Goal: Information Seeking & Learning: Learn about a topic

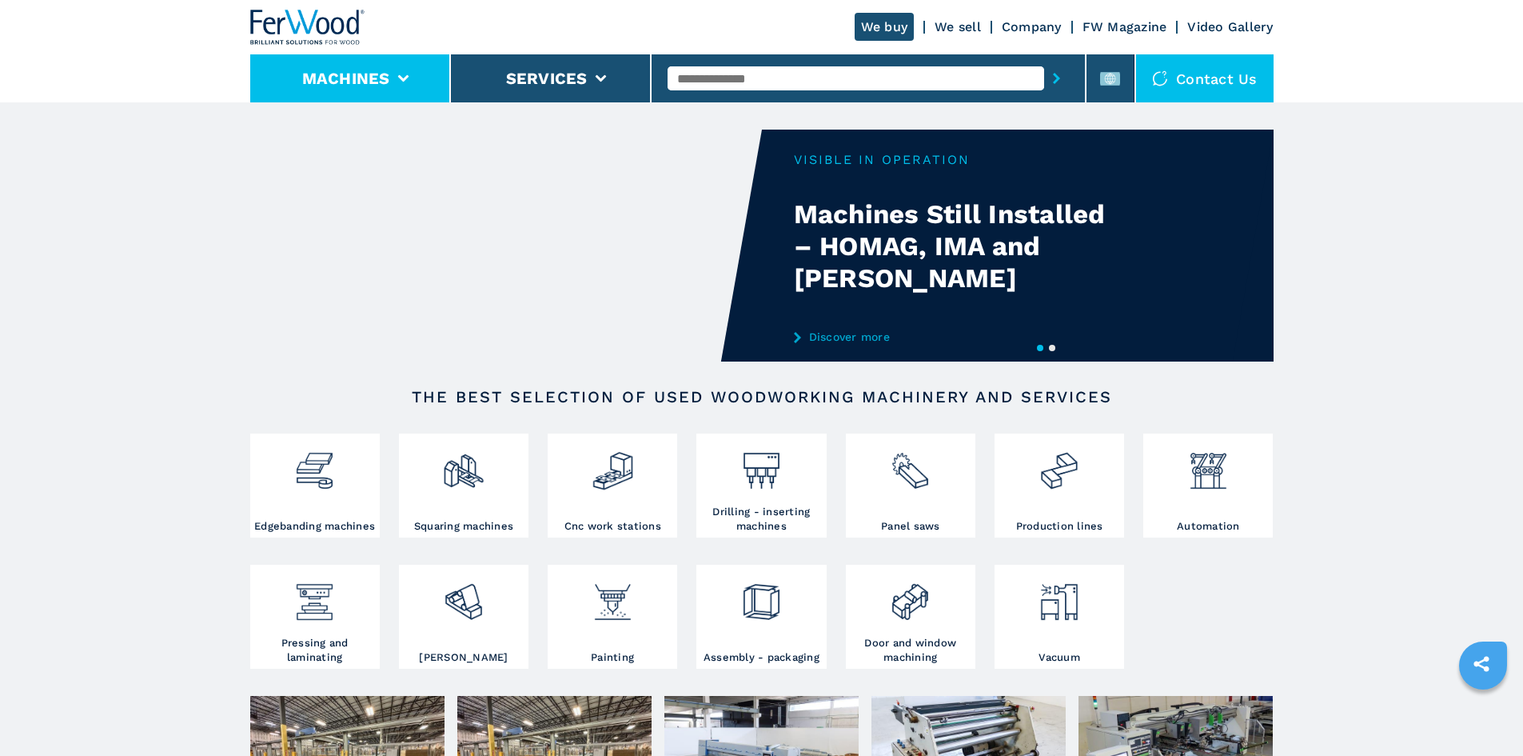
click at [388, 80] on button "Machines" at bounding box center [346, 78] width 88 height 19
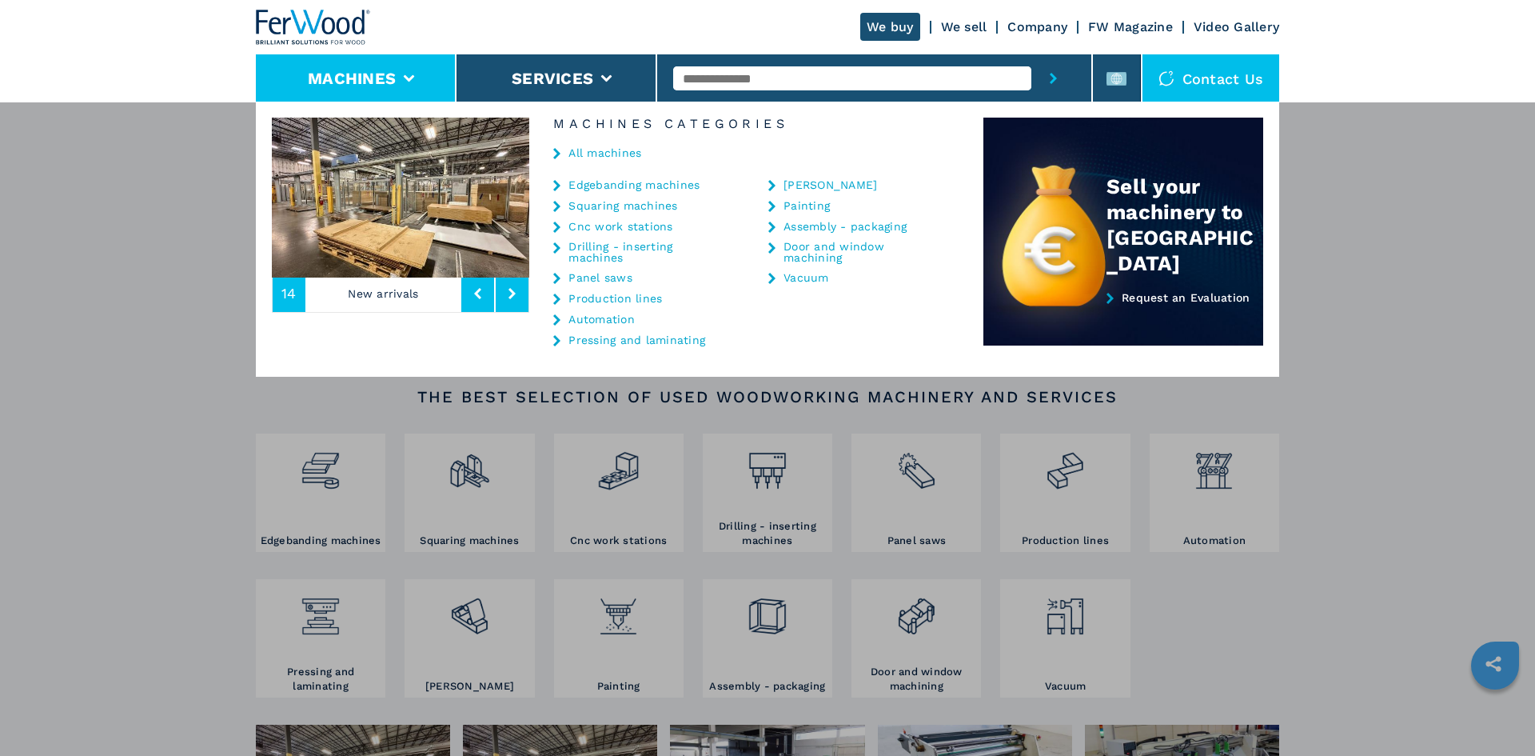
click at [923, 74] on input "text" at bounding box center [851, 78] width 357 height 24
type input "****"
click at [1031, 54] on button "submit-button" at bounding box center [1053, 78] width 44 height 48
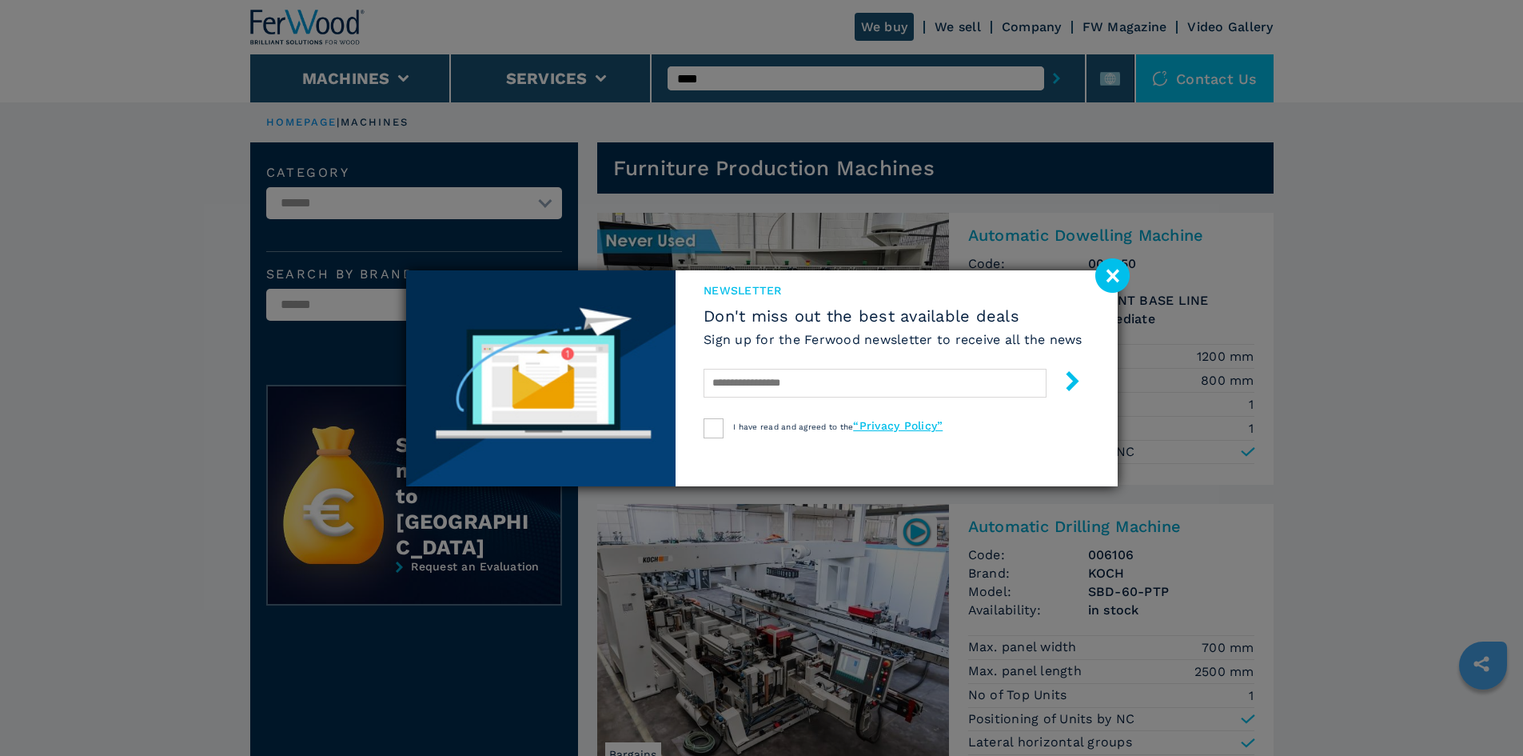
click at [1104, 277] on image at bounding box center [1112, 275] width 34 height 34
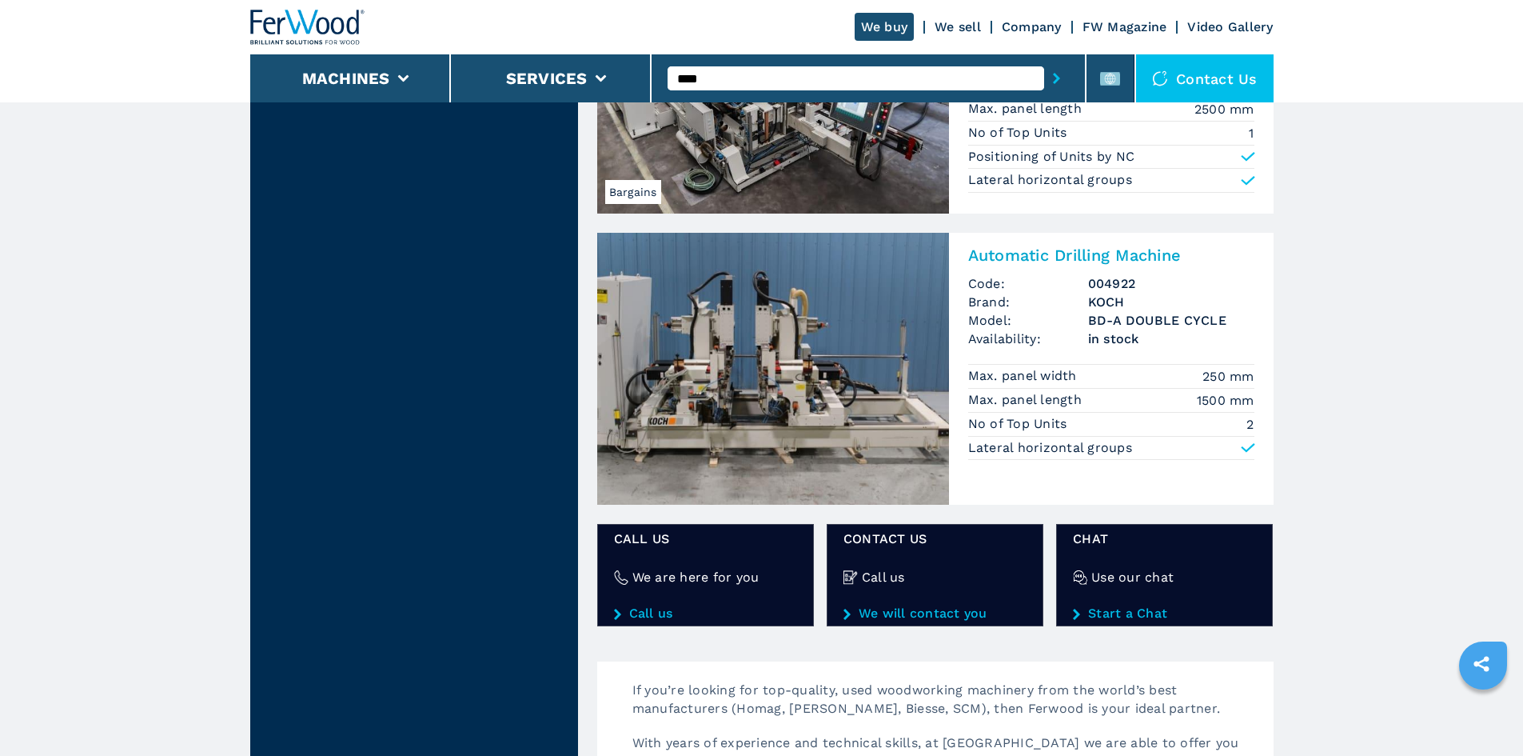
scroll to position [537, 0]
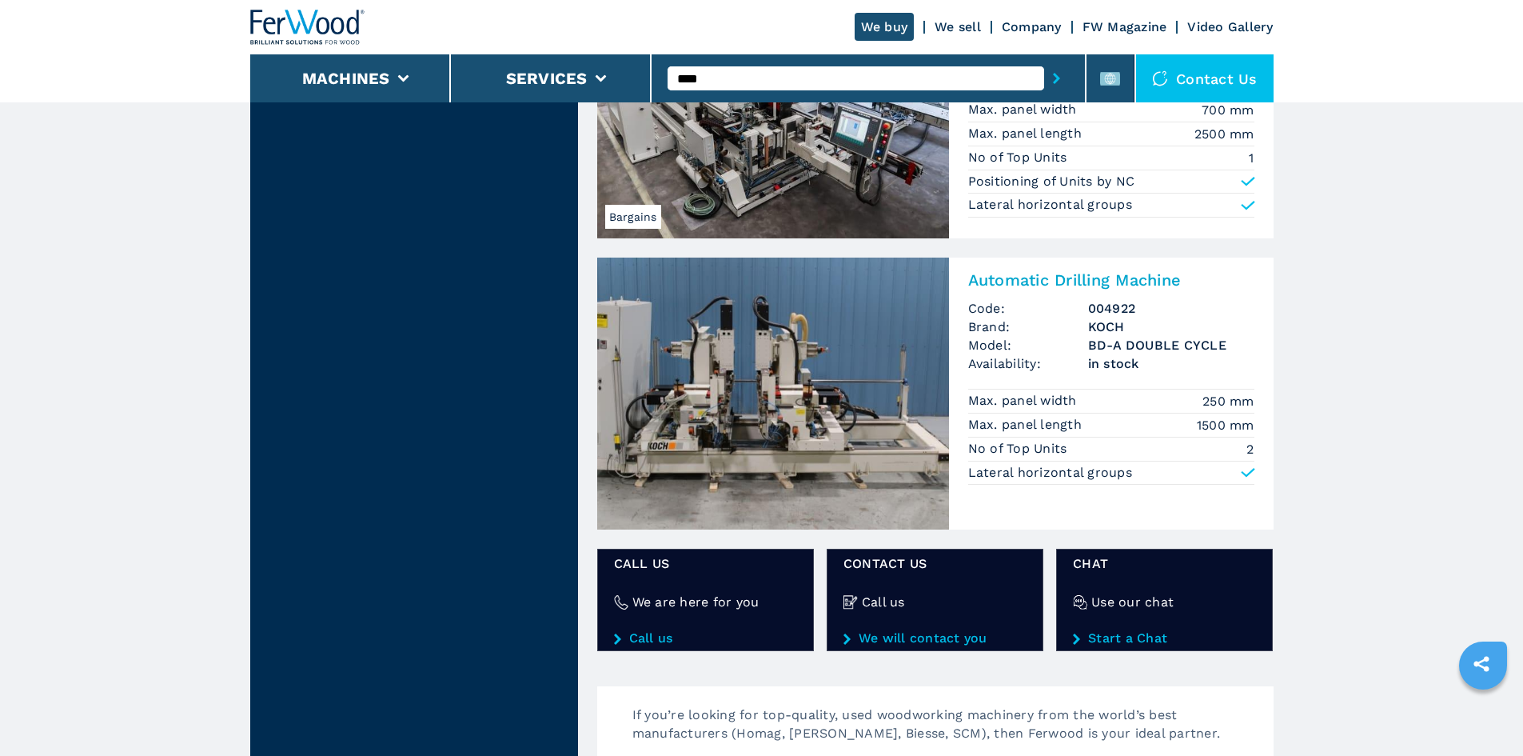
click at [1083, 277] on h2 "Automatic Drilling Machine" at bounding box center [1111, 279] width 286 height 19
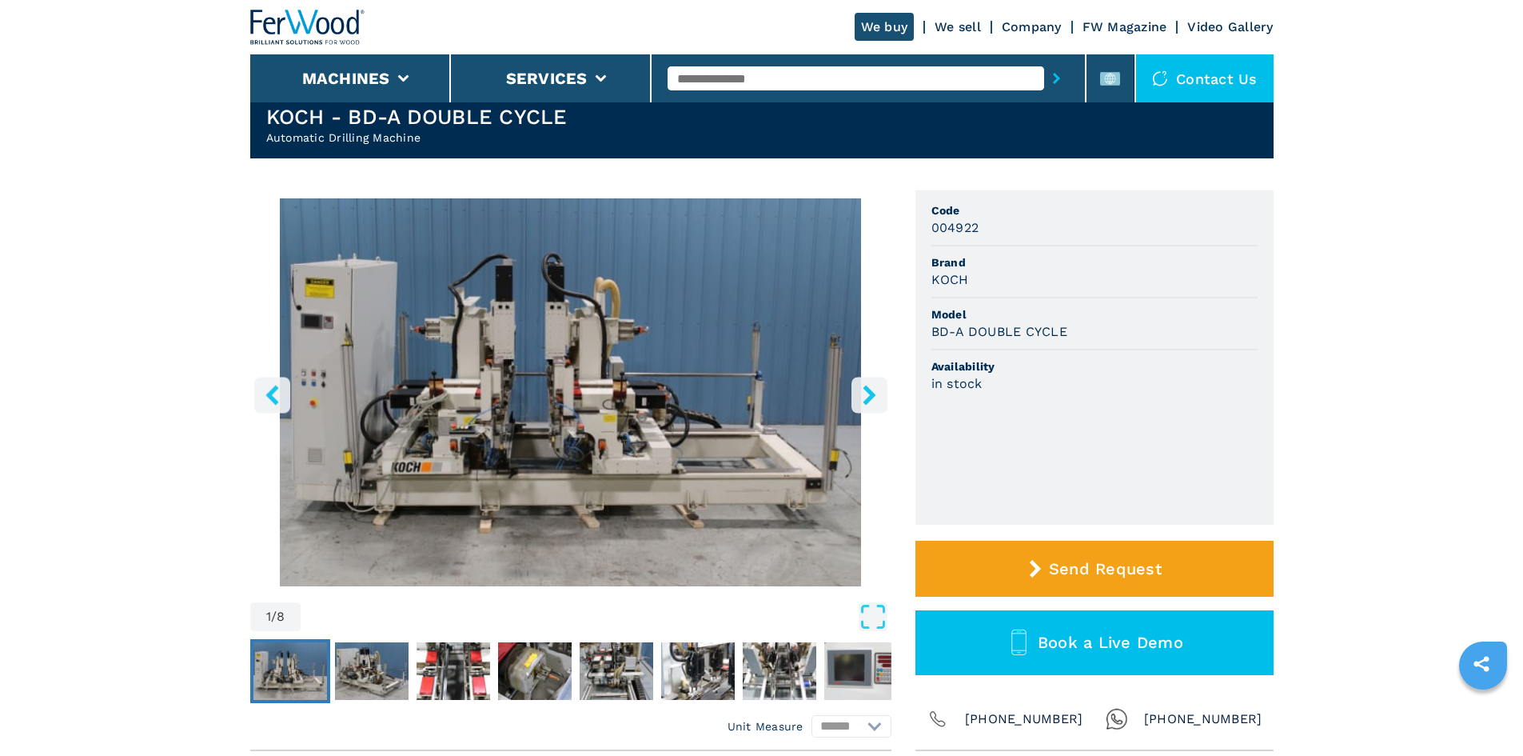
scroll to position [80, 0]
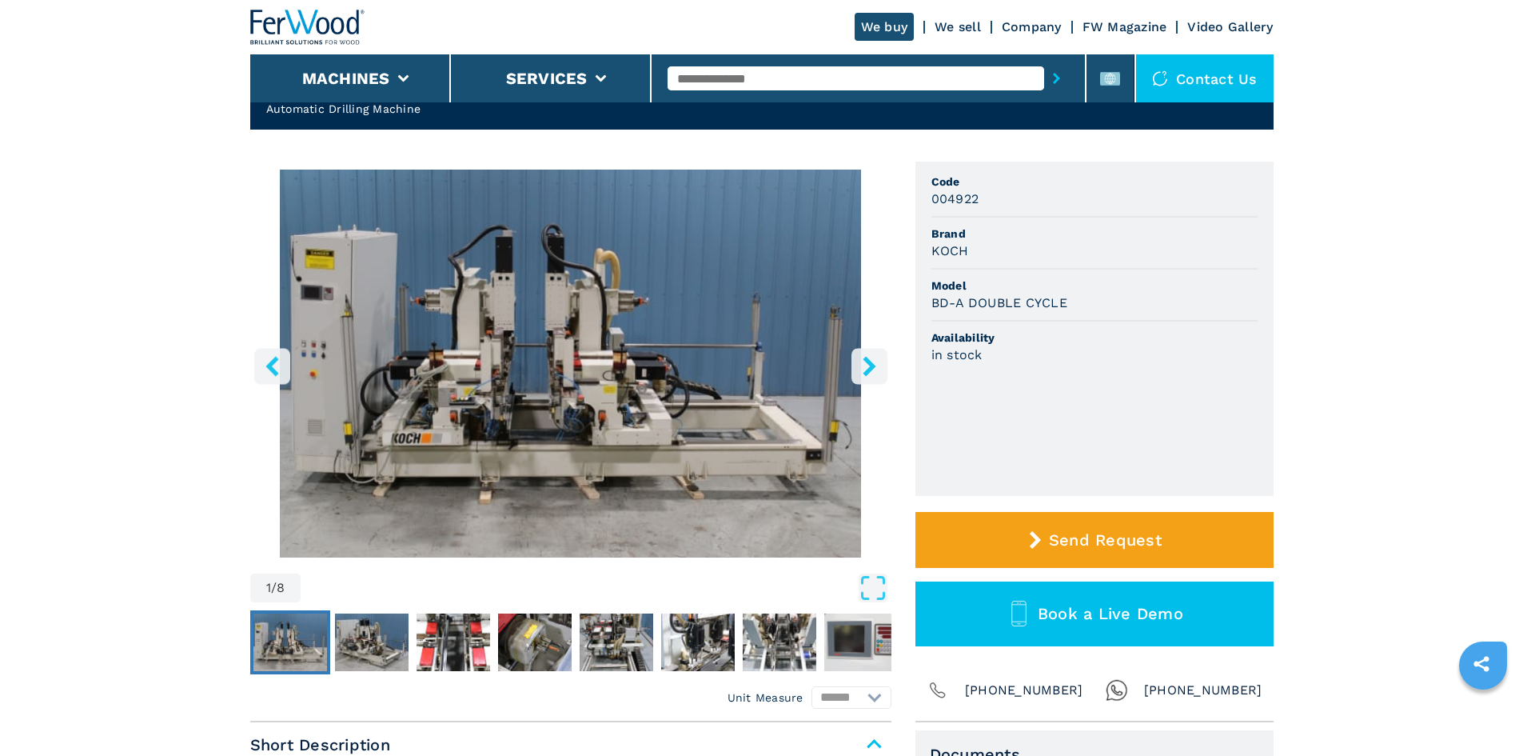
click at [871, 354] on button "right-button" at bounding box center [870, 366] width 36 height 36
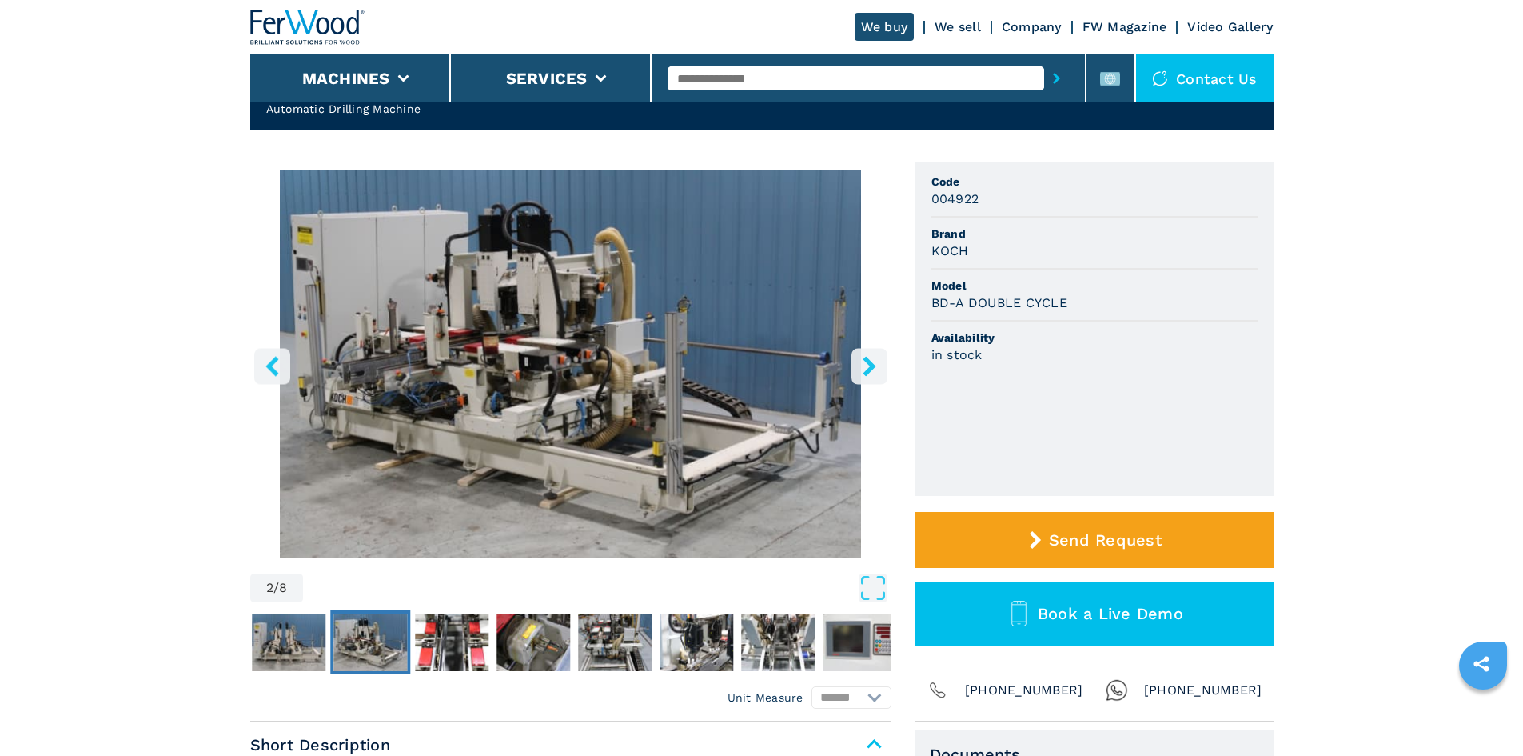
click at [871, 354] on button "right-button" at bounding box center [870, 366] width 36 height 36
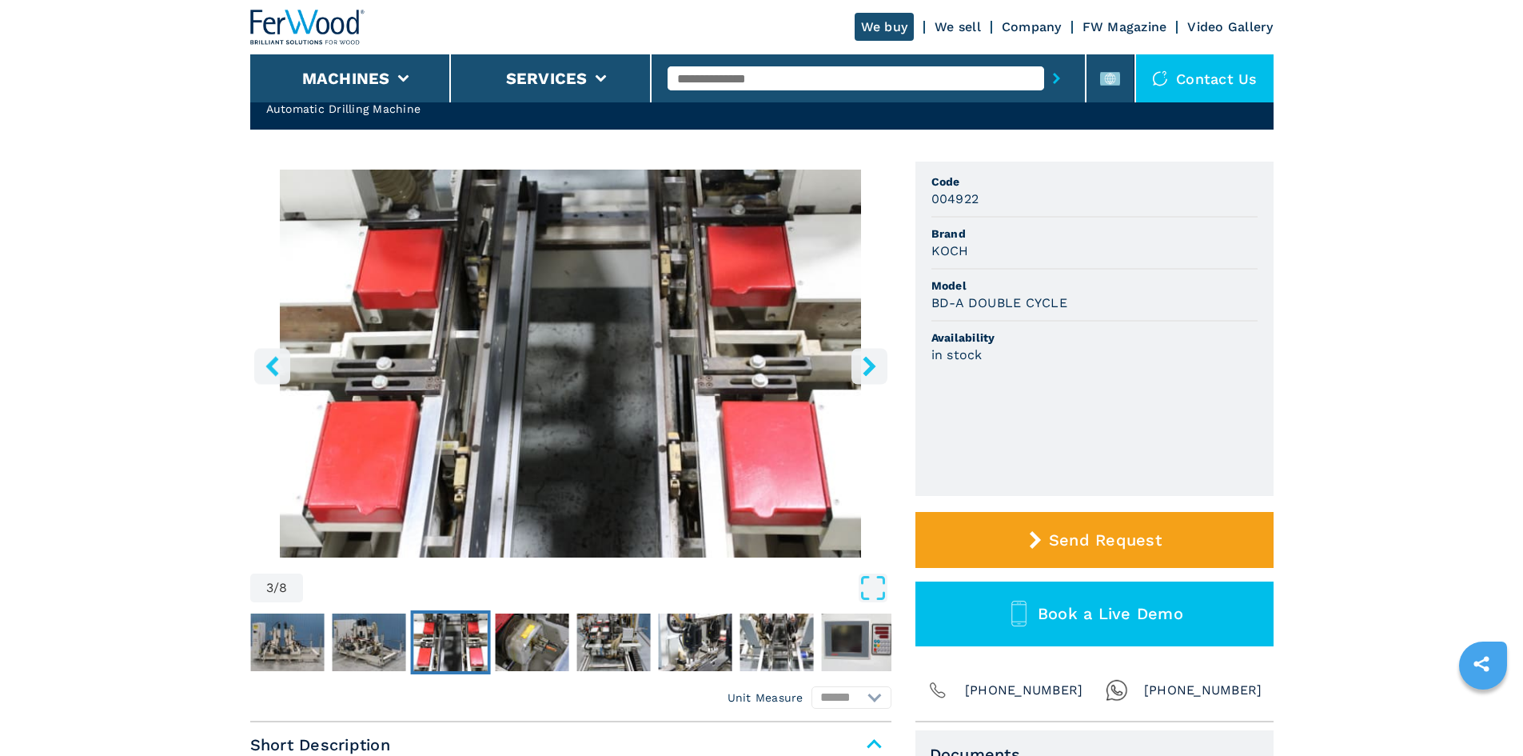
click at [871, 354] on button "right-button" at bounding box center [870, 366] width 36 height 36
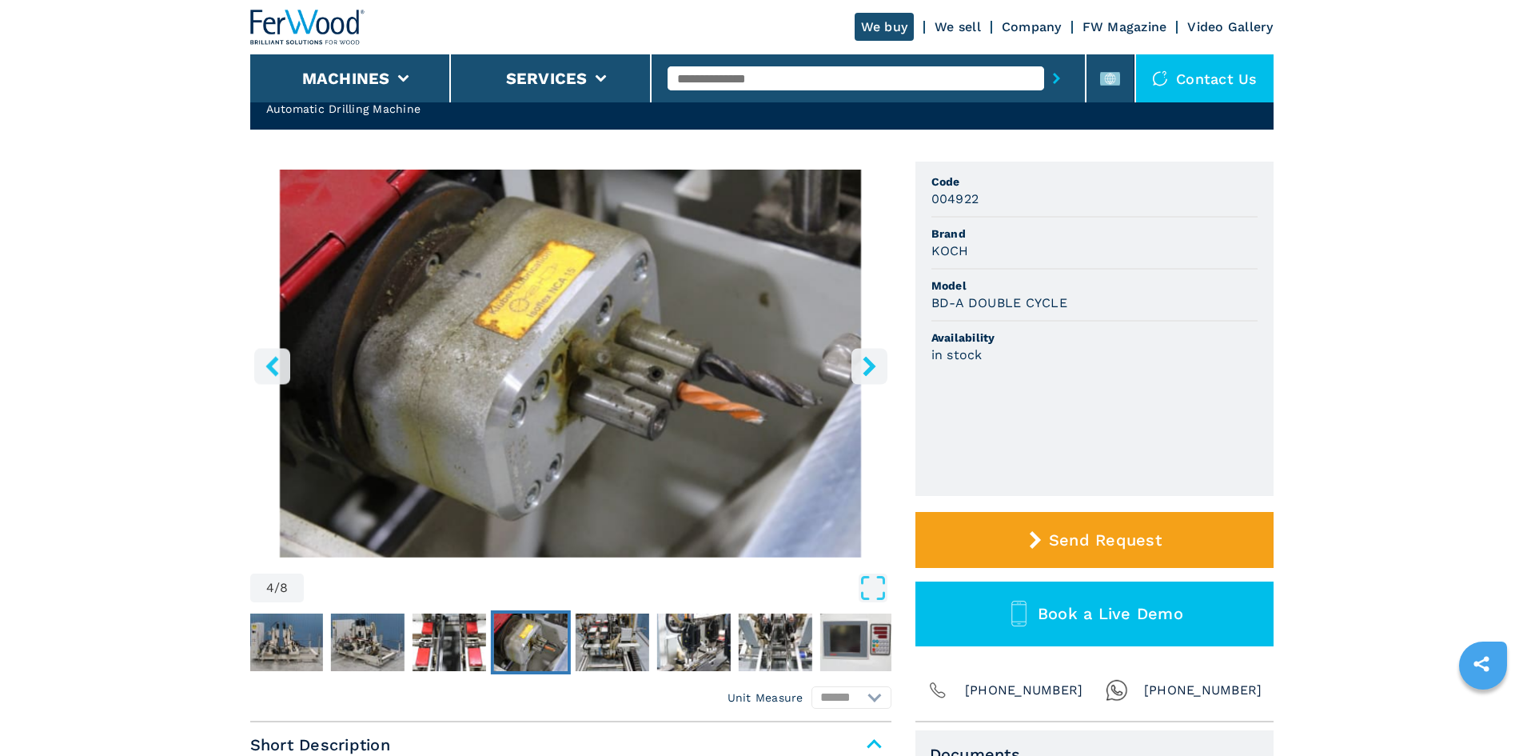
click at [871, 354] on button "right-button" at bounding box center [870, 366] width 36 height 36
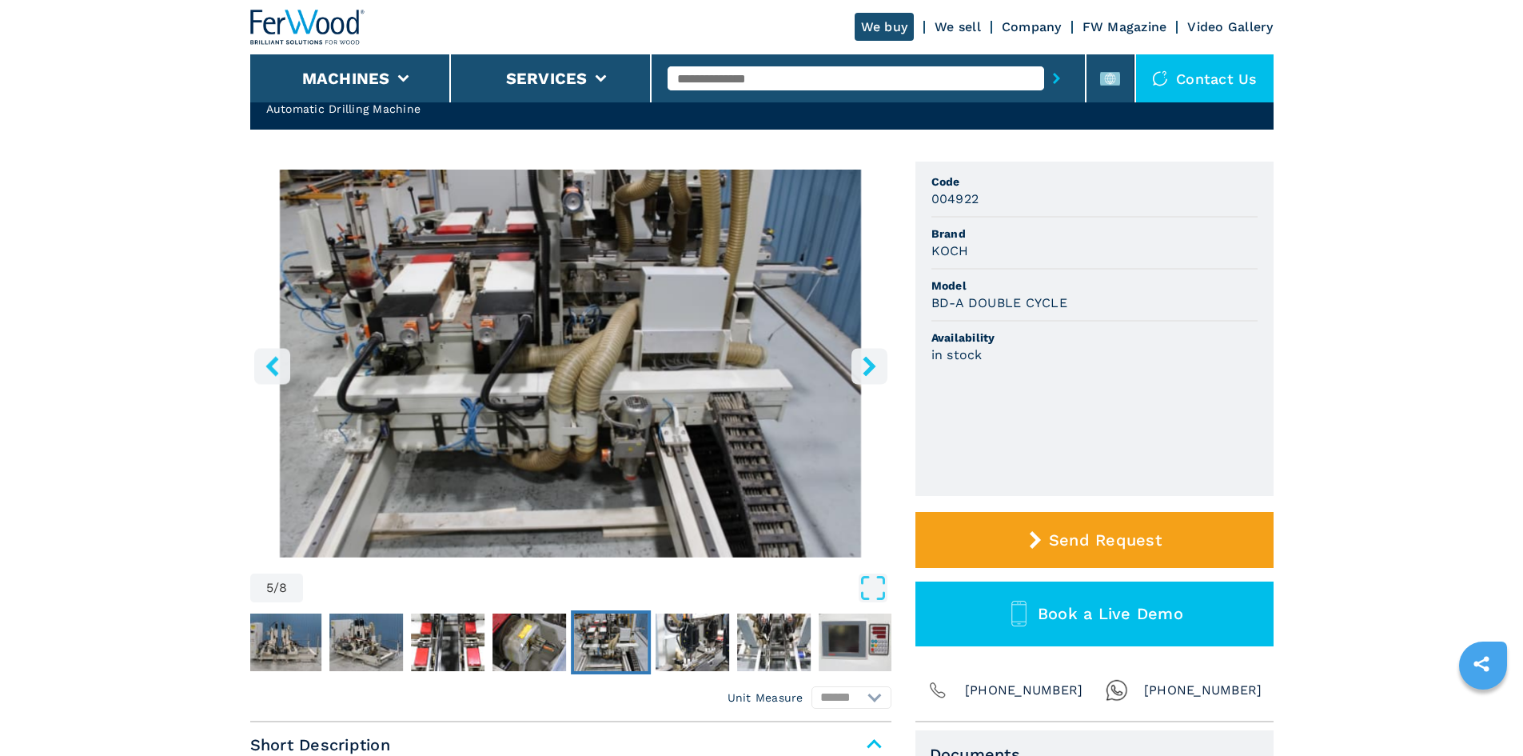
click at [871, 354] on button "right-button" at bounding box center [870, 366] width 36 height 36
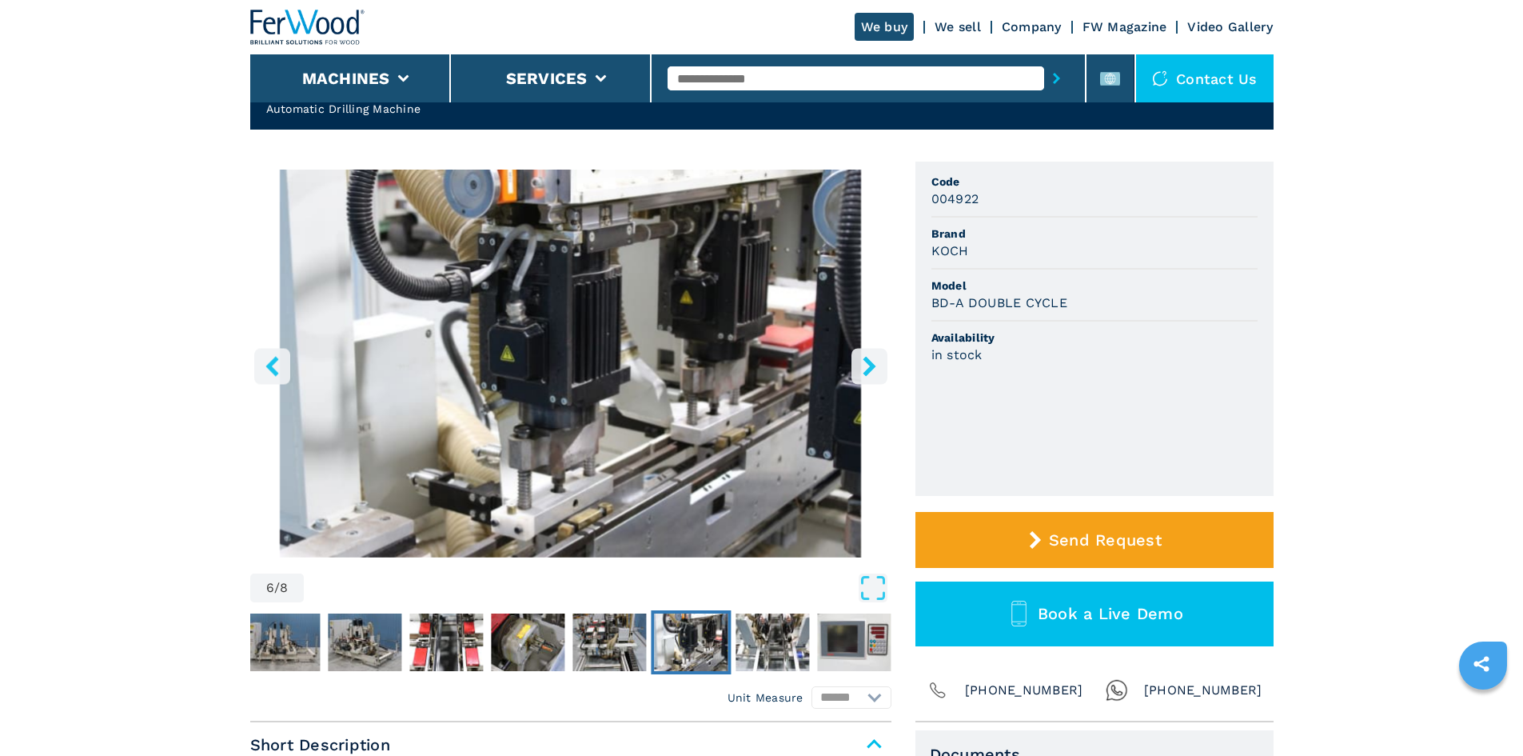
click at [871, 354] on button "right-button" at bounding box center [870, 366] width 36 height 36
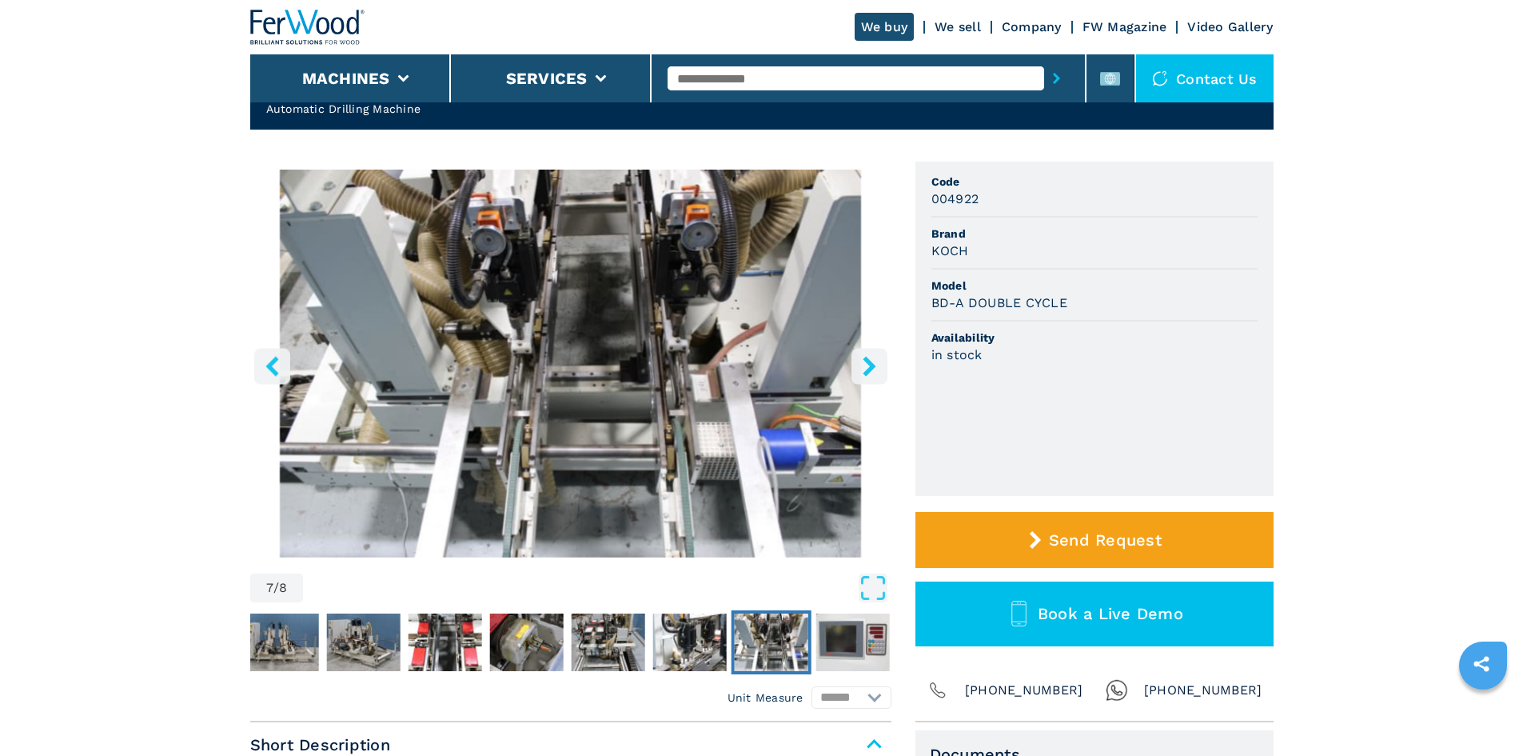
click at [871, 354] on button "right-button" at bounding box center [870, 366] width 36 height 36
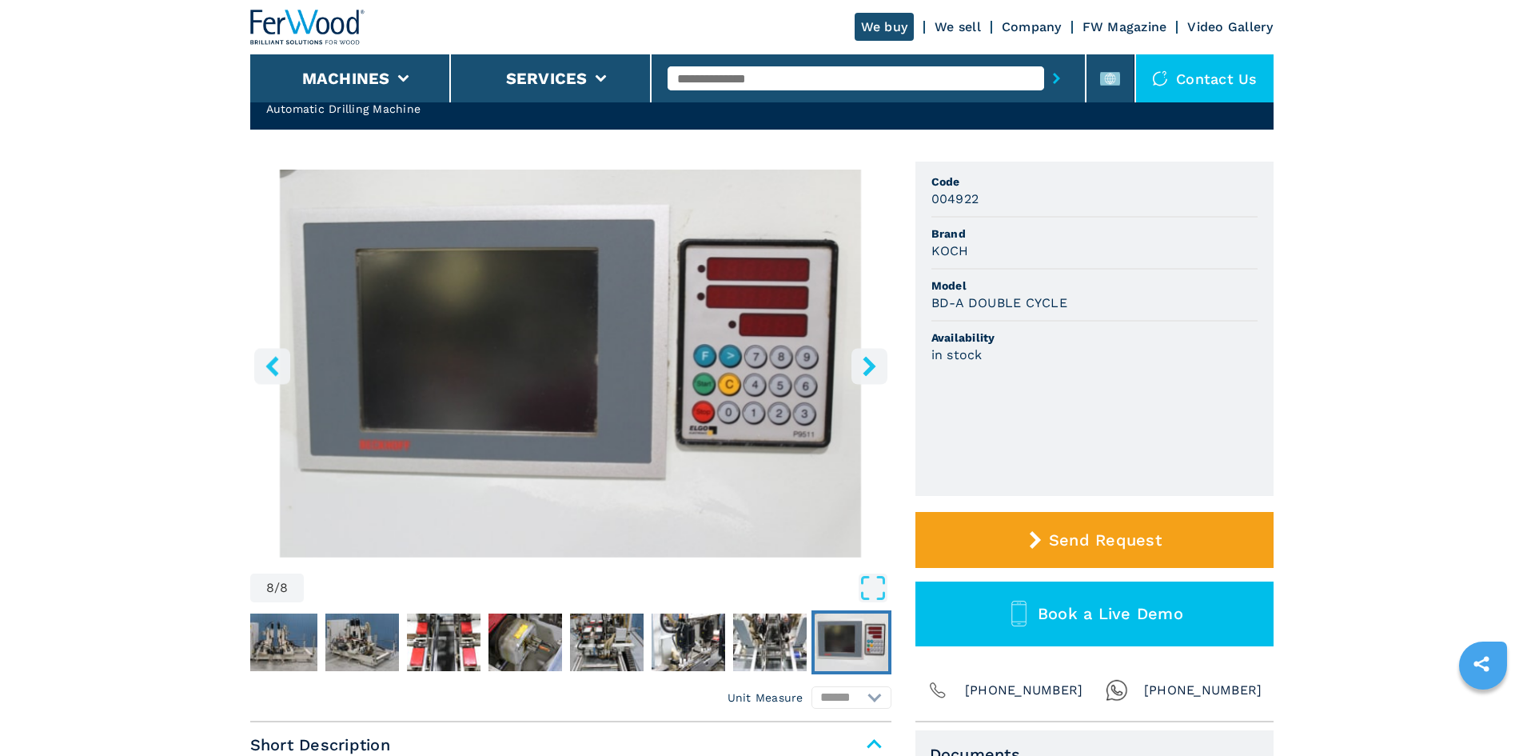
click at [871, 354] on button "right-button" at bounding box center [870, 366] width 36 height 36
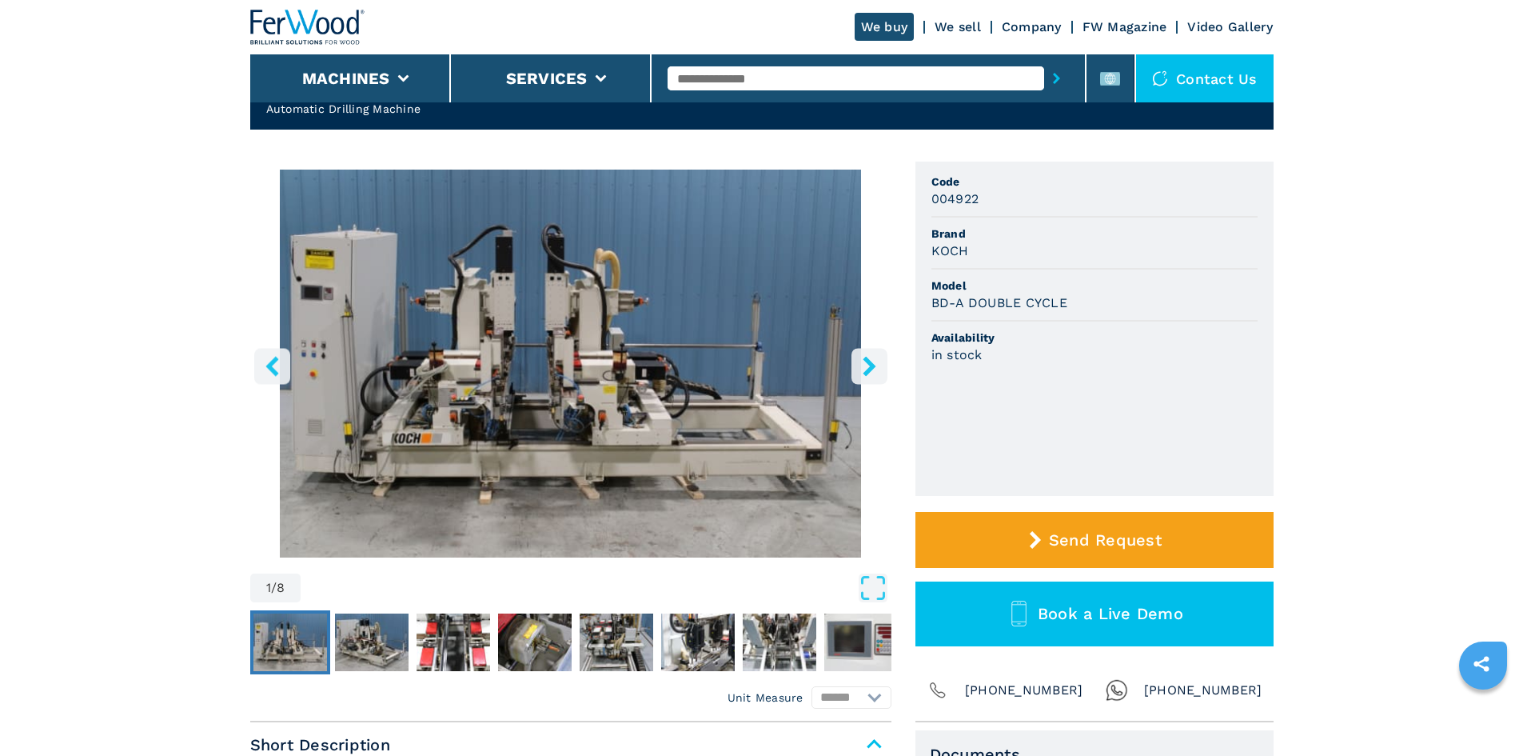
click at [871, 354] on button "right-button" at bounding box center [870, 366] width 36 height 36
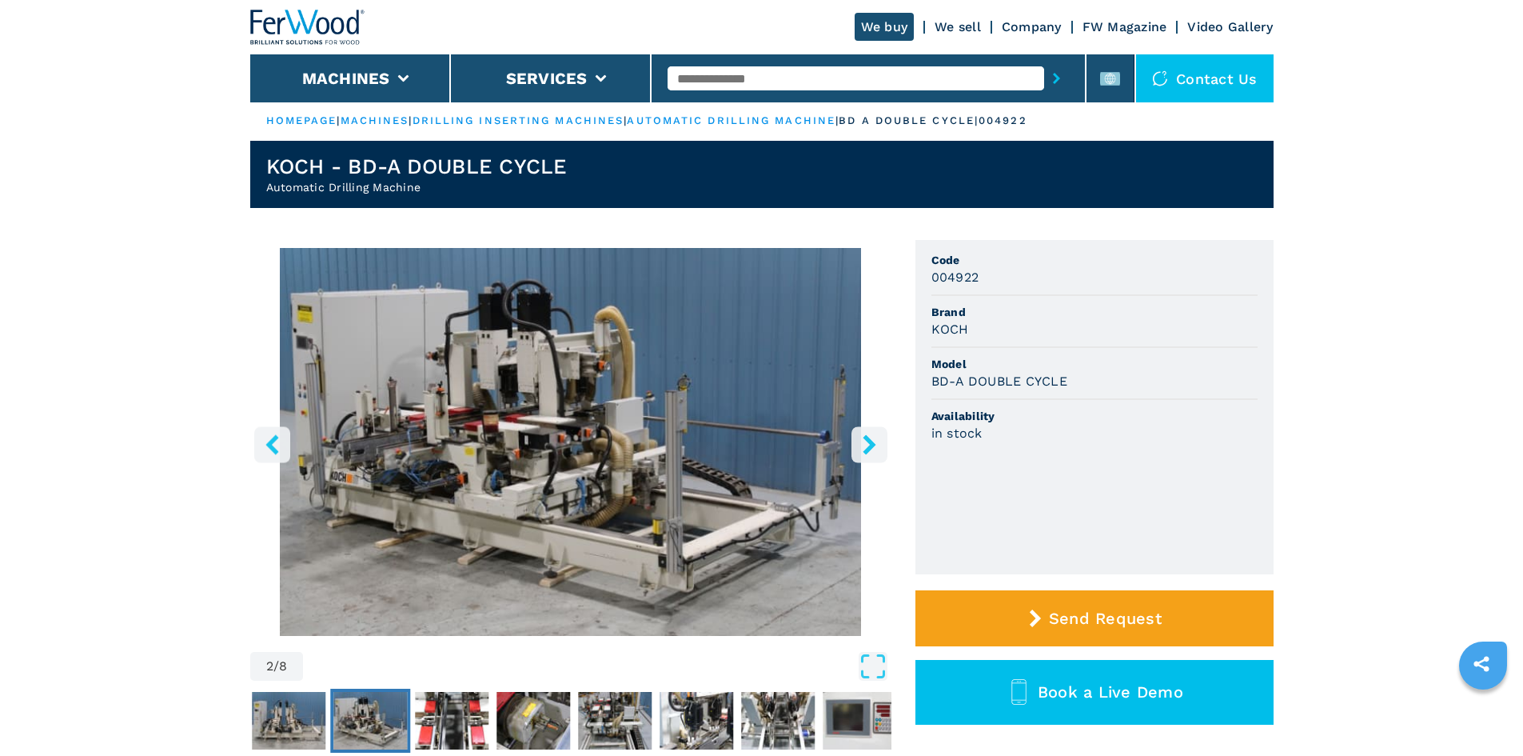
scroll to position [0, 0]
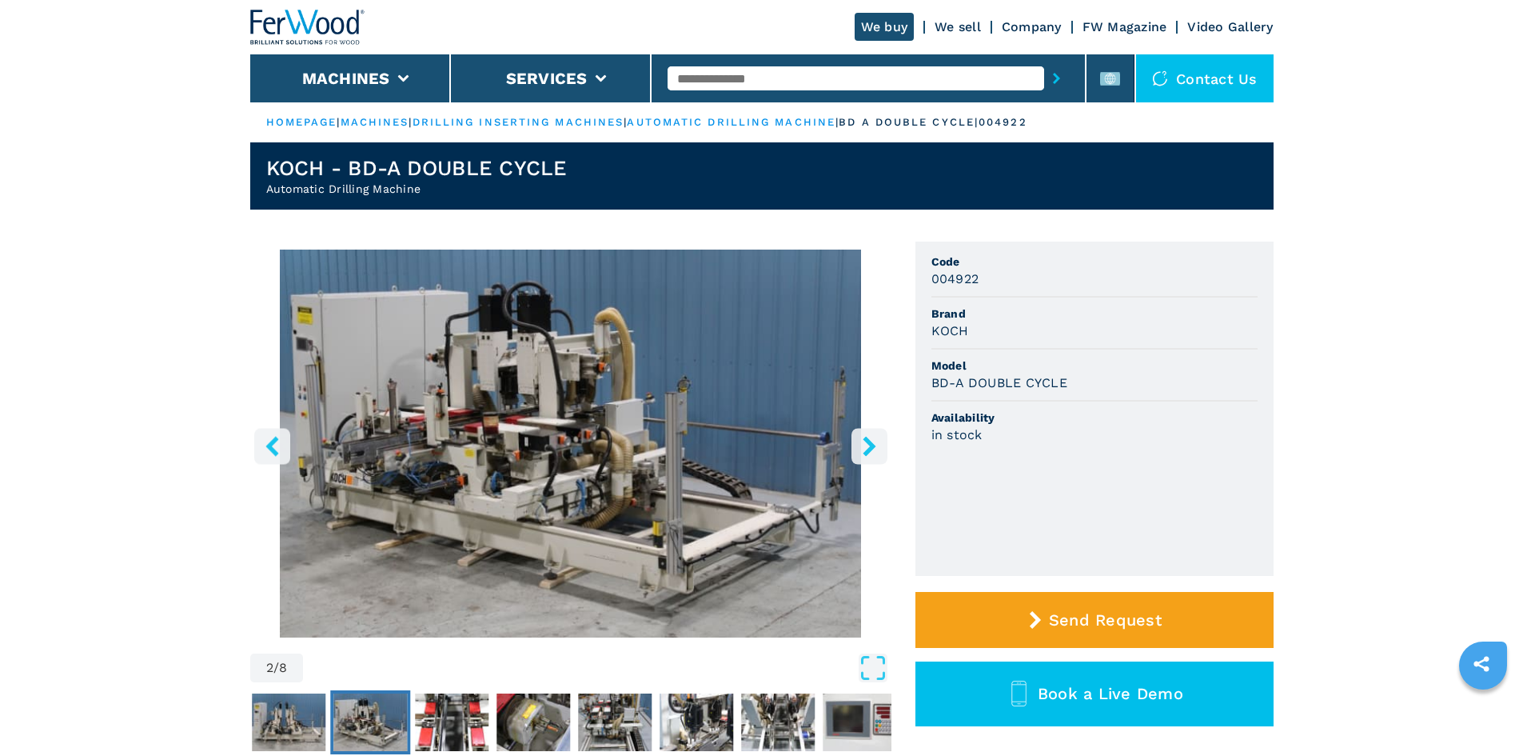
click at [287, 26] on img at bounding box center [307, 27] width 115 height 35
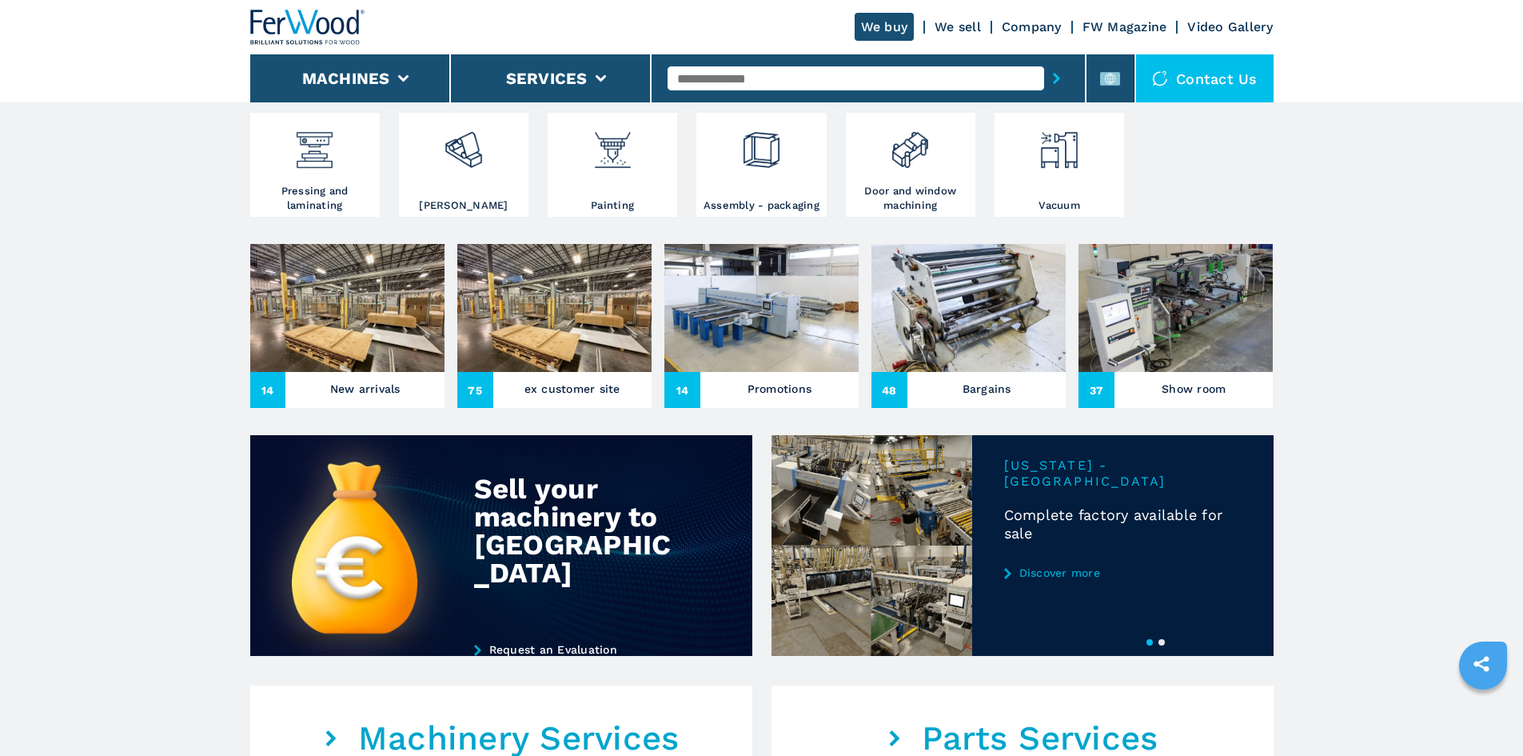
scroll to position [480, 0]
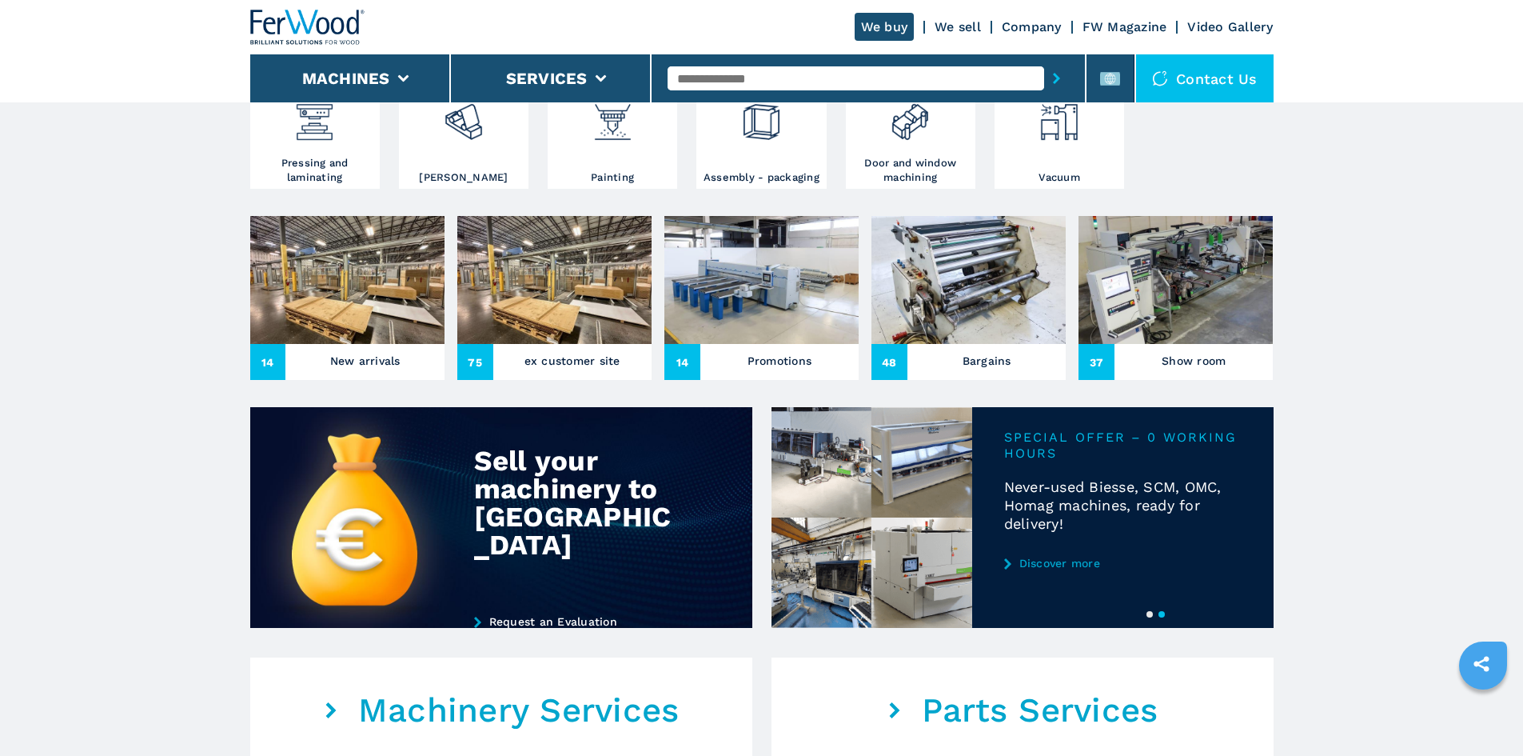
click at [548, 372] on h3 "ex customer site" at bounding box center [572, 360] width 96 height 22
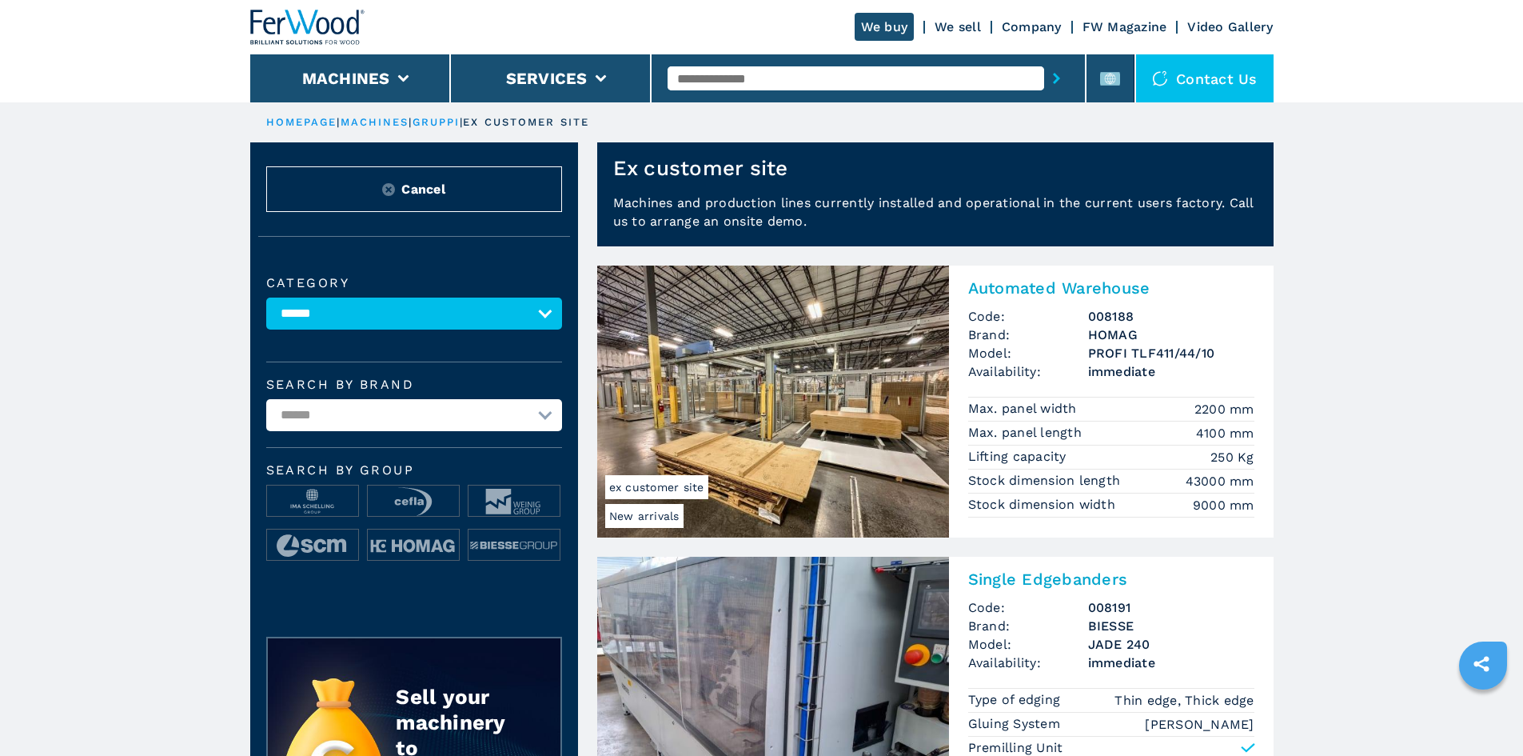
click at [1049, 290] on h2 "Automated Warehouse" at bounding box center [1111, 287] width 286 height 19
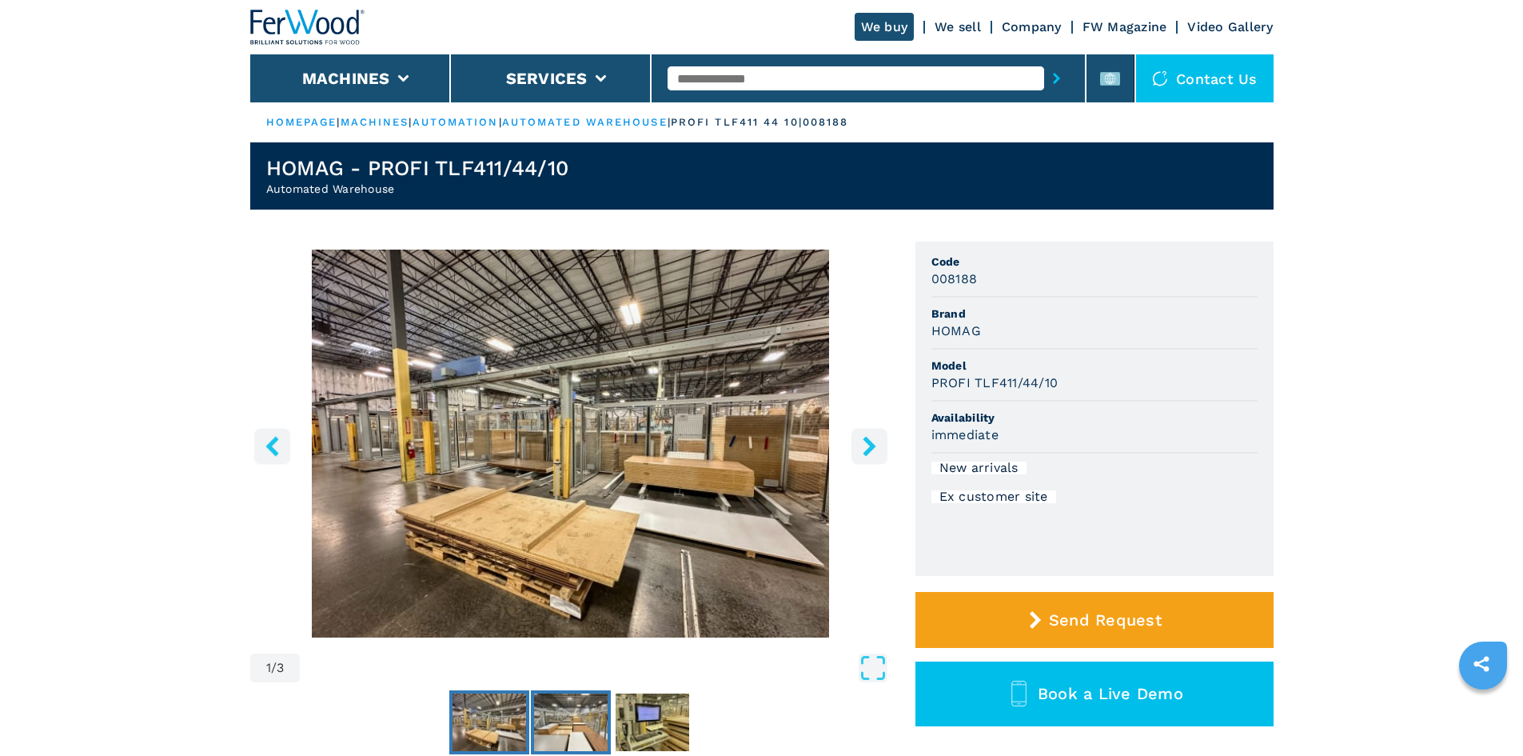
click at [595, 711] on img "Go to Slide 2" at bounding box center [571, 722] width 74 height 58
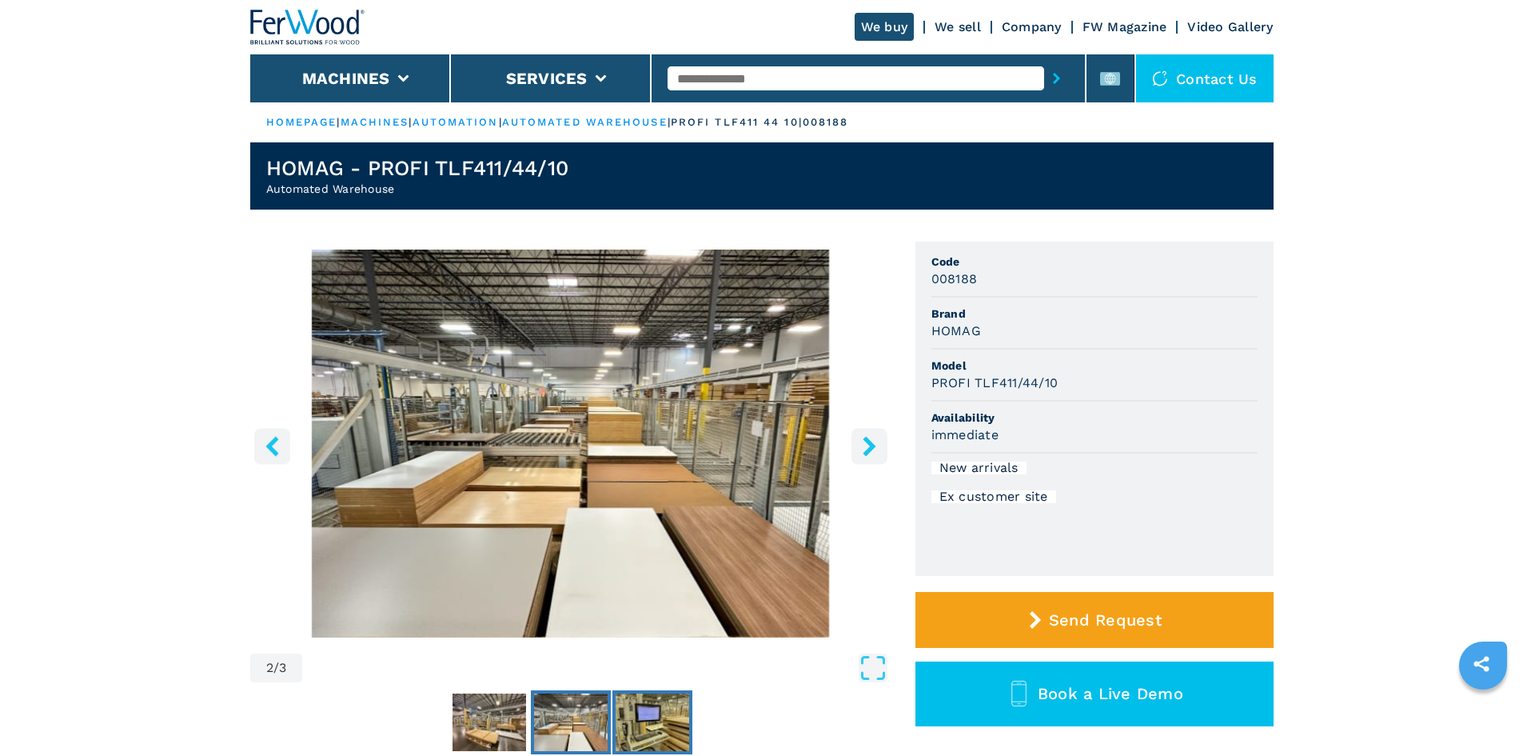
click at [645, 714] on img "Go to Slide 3" at bounding box center [653, 722] width 74 height 58
